Goal: Navigation & Orientation: Find specific page/section

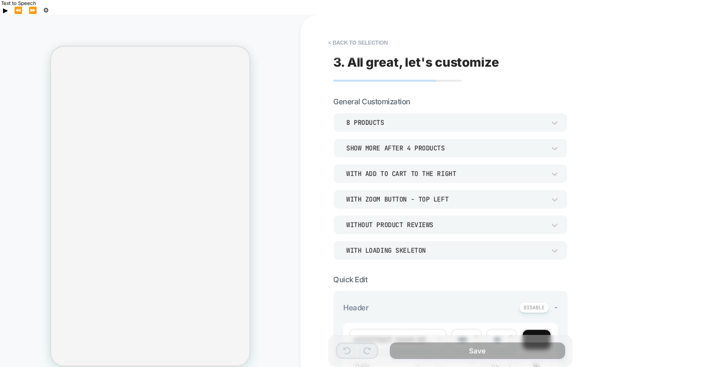
select select "**********"
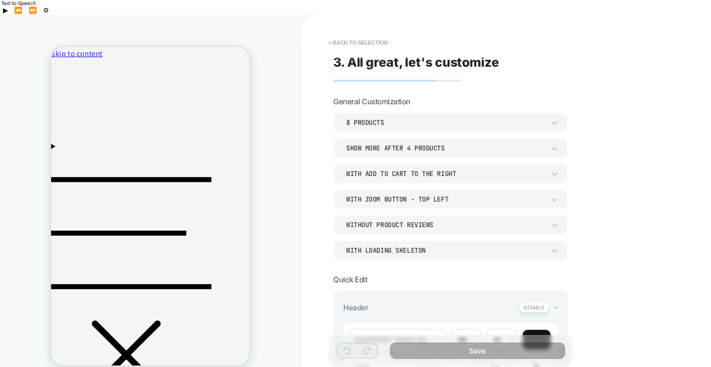
scroll to position [469, 0]
